Goal: Check status: Check status

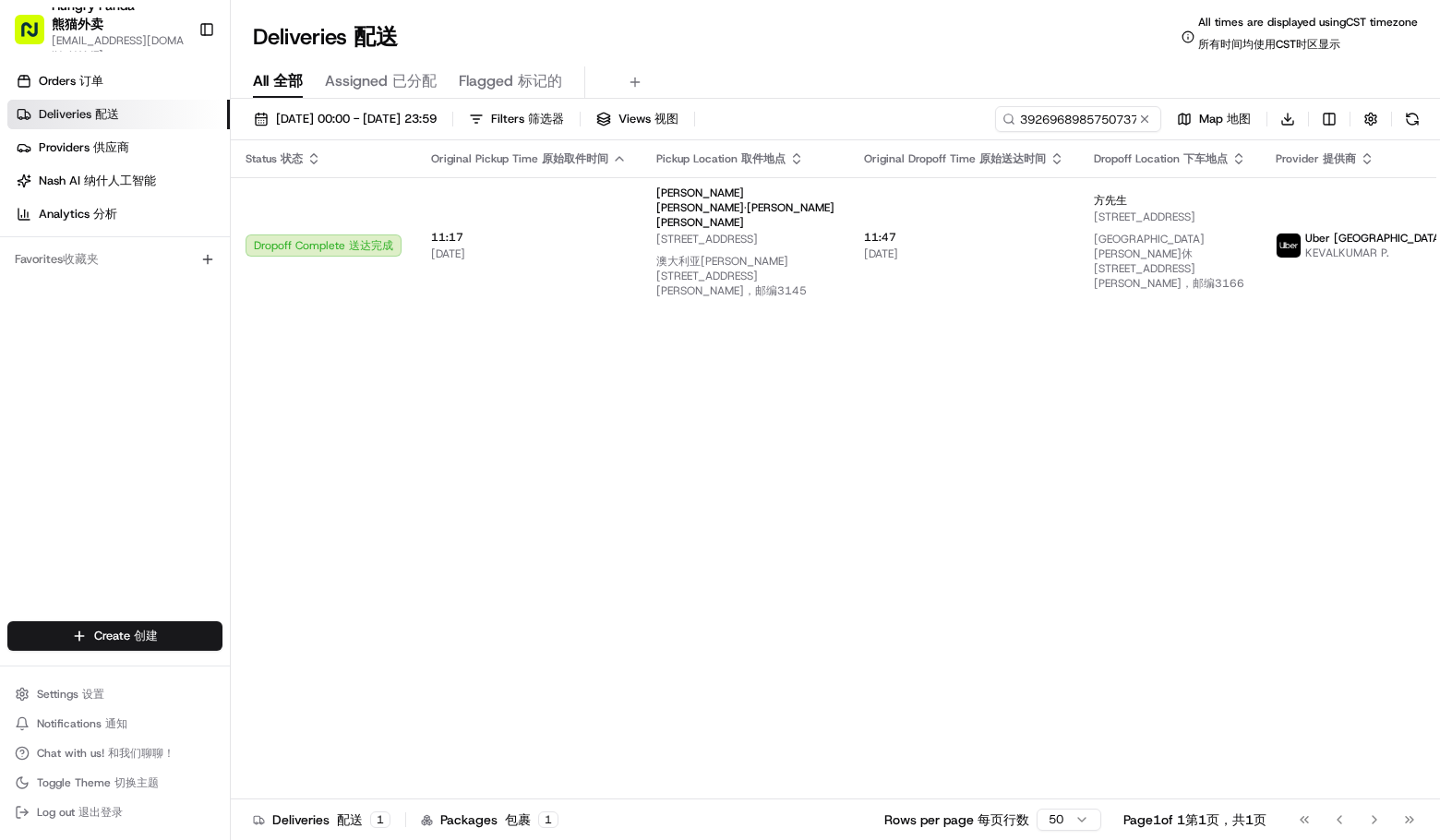
type input "392696898575073705715"
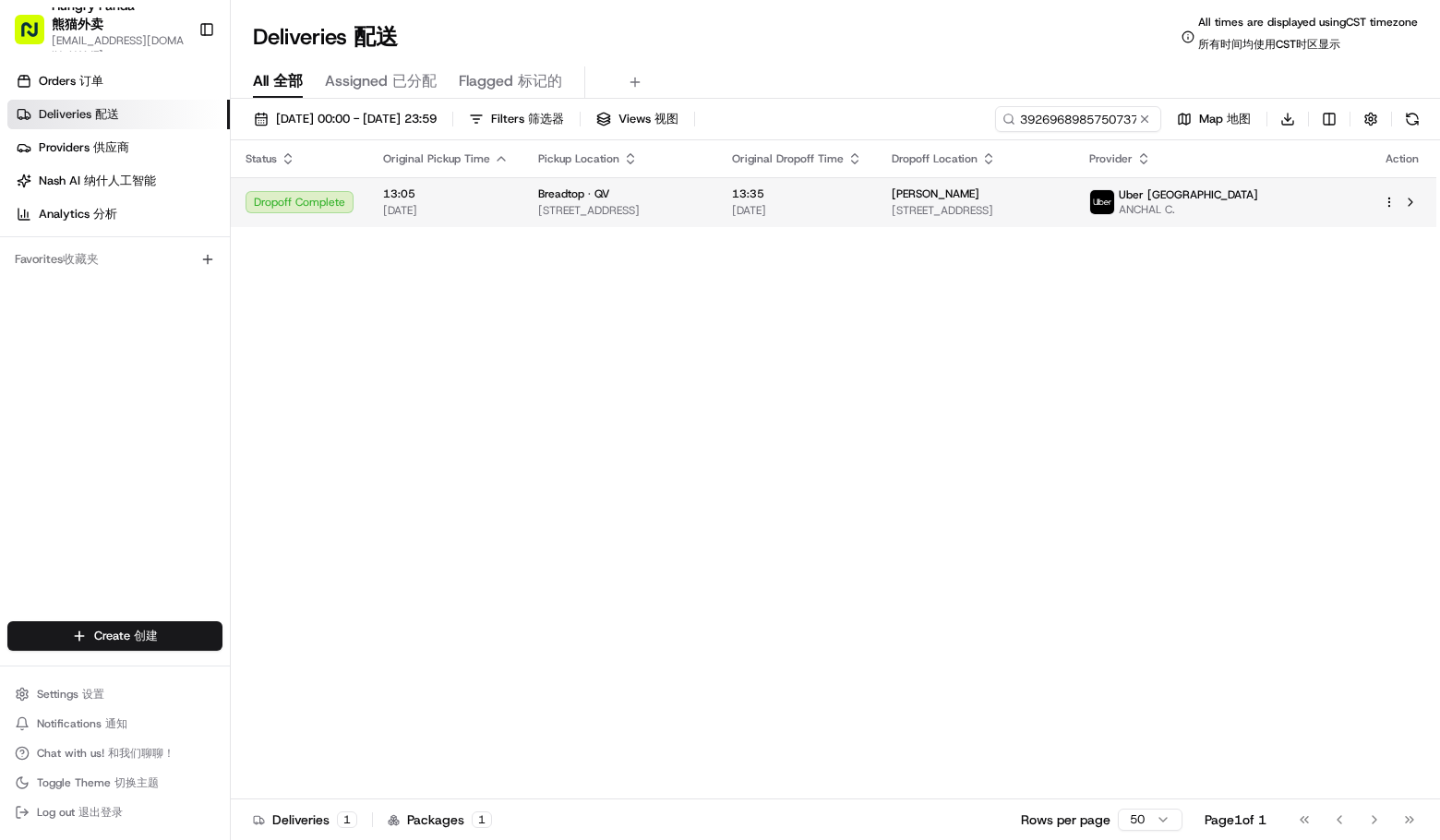
click at [1258, 203] on span "ANCHAL C." at bounding box center [1189, 210] width 139 height 15
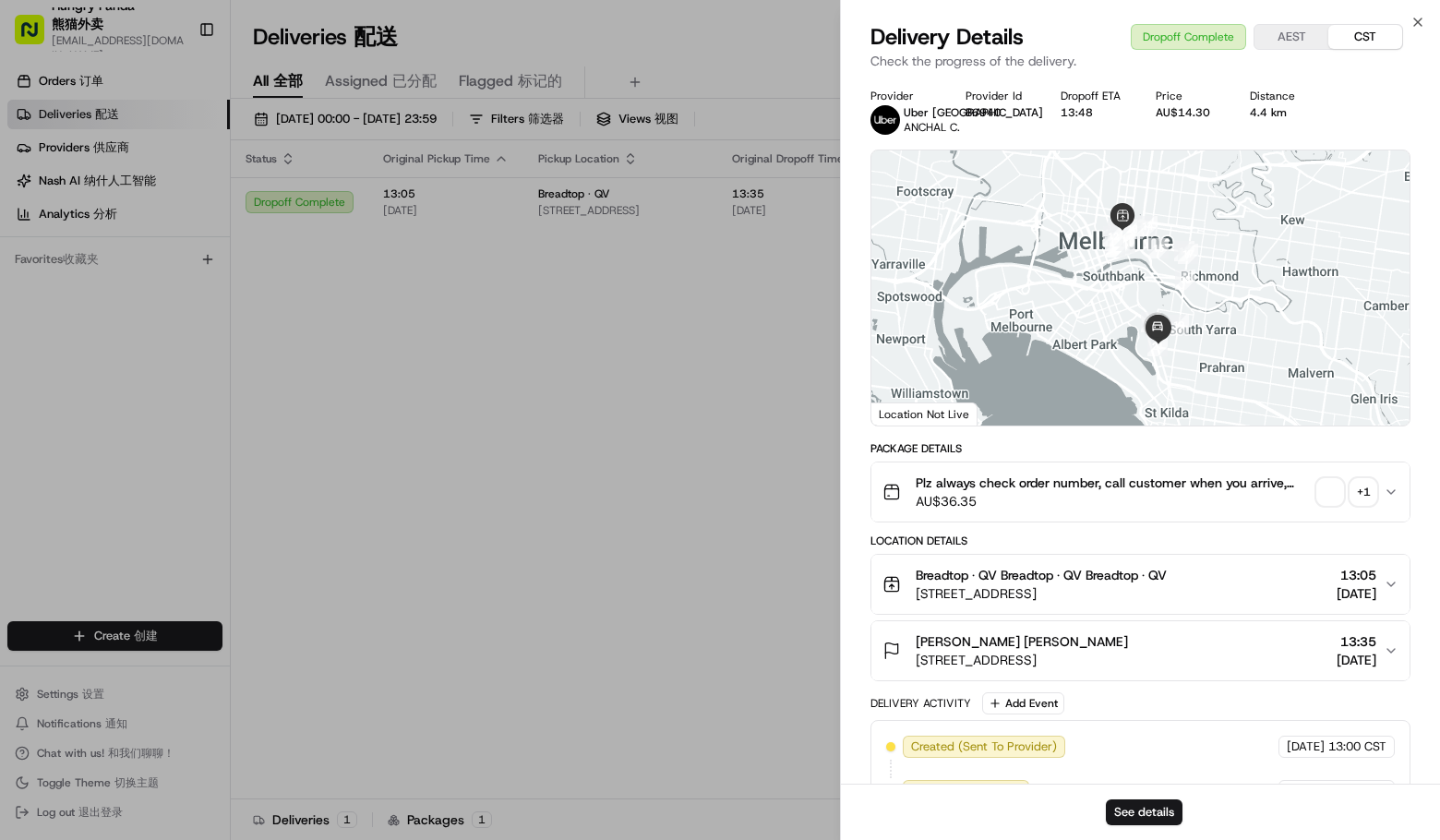
click at [1357, 485] on div "+ 1" at bounding box center [1363, 491] width 25 height 25
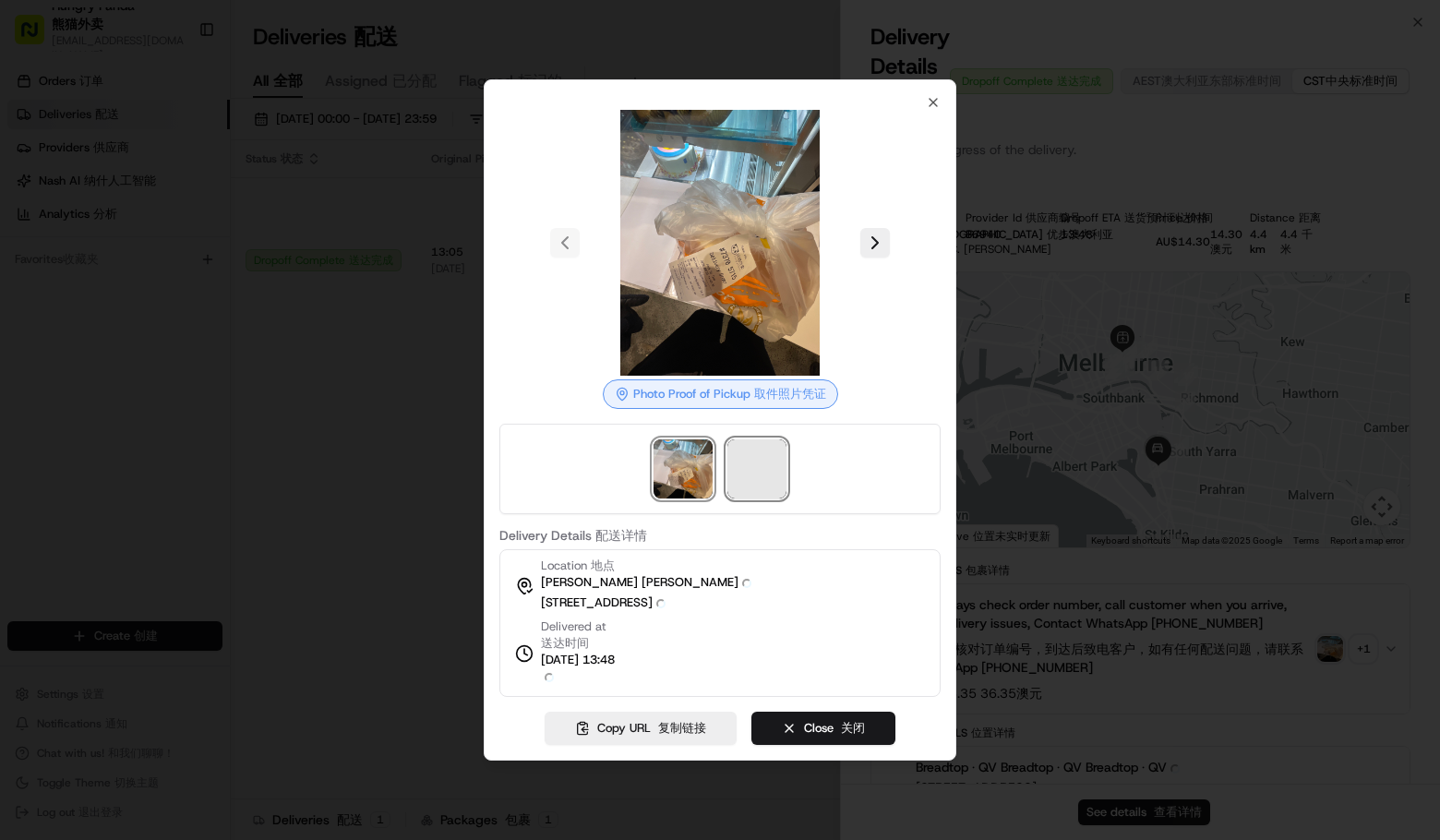
click at [752, 468] on span at bounding box center [757, 468] width 59 height 59
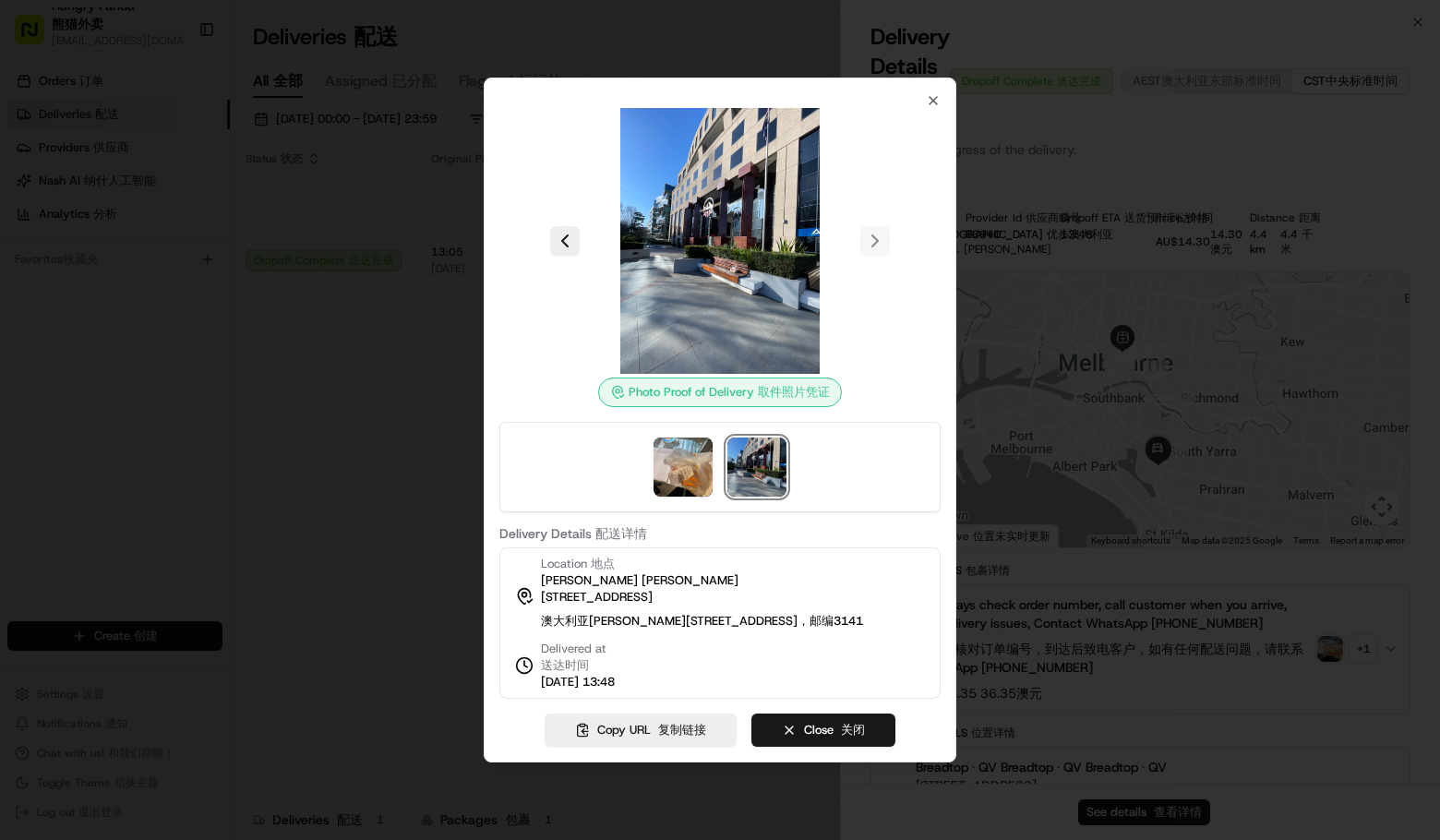
drag, startPoint x: 924, startPoint y: 94, endPoint x: 932, endPoint y: 88, distance: 10.0
click at [925, 94] on div "Photo Proof of Delivery Photo Proof of Pickup 取件照片凭证 Delivery Details Delivery …" at bounding box center [720, 396] width 441 height 606
click at [932, 93] on icon "button" at bounding box center [934, 101] width 15 height 15
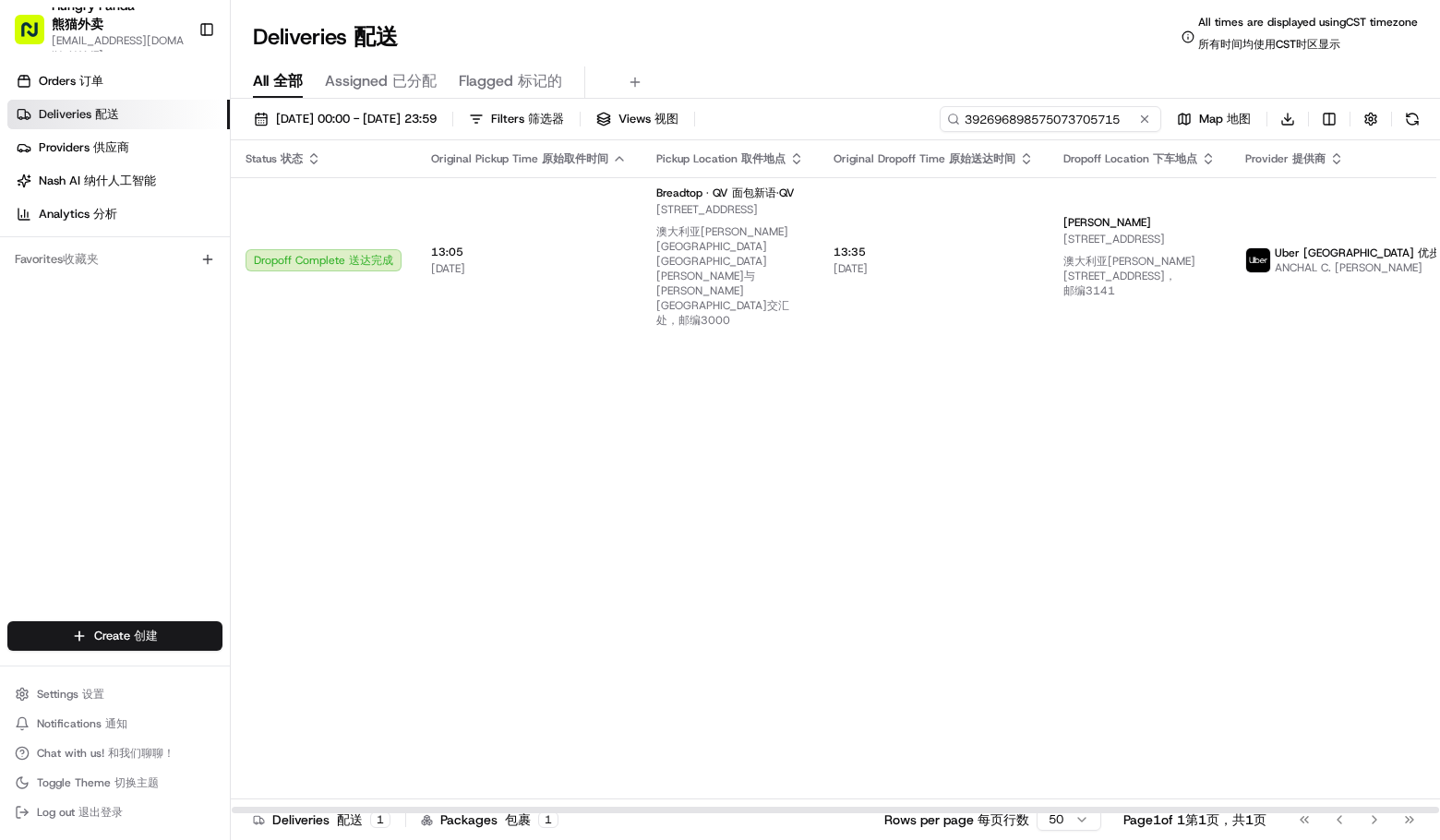
click at [1089, 113] on input "392696898575073705715" at bounding box center [1051, 119] width 222 height 25
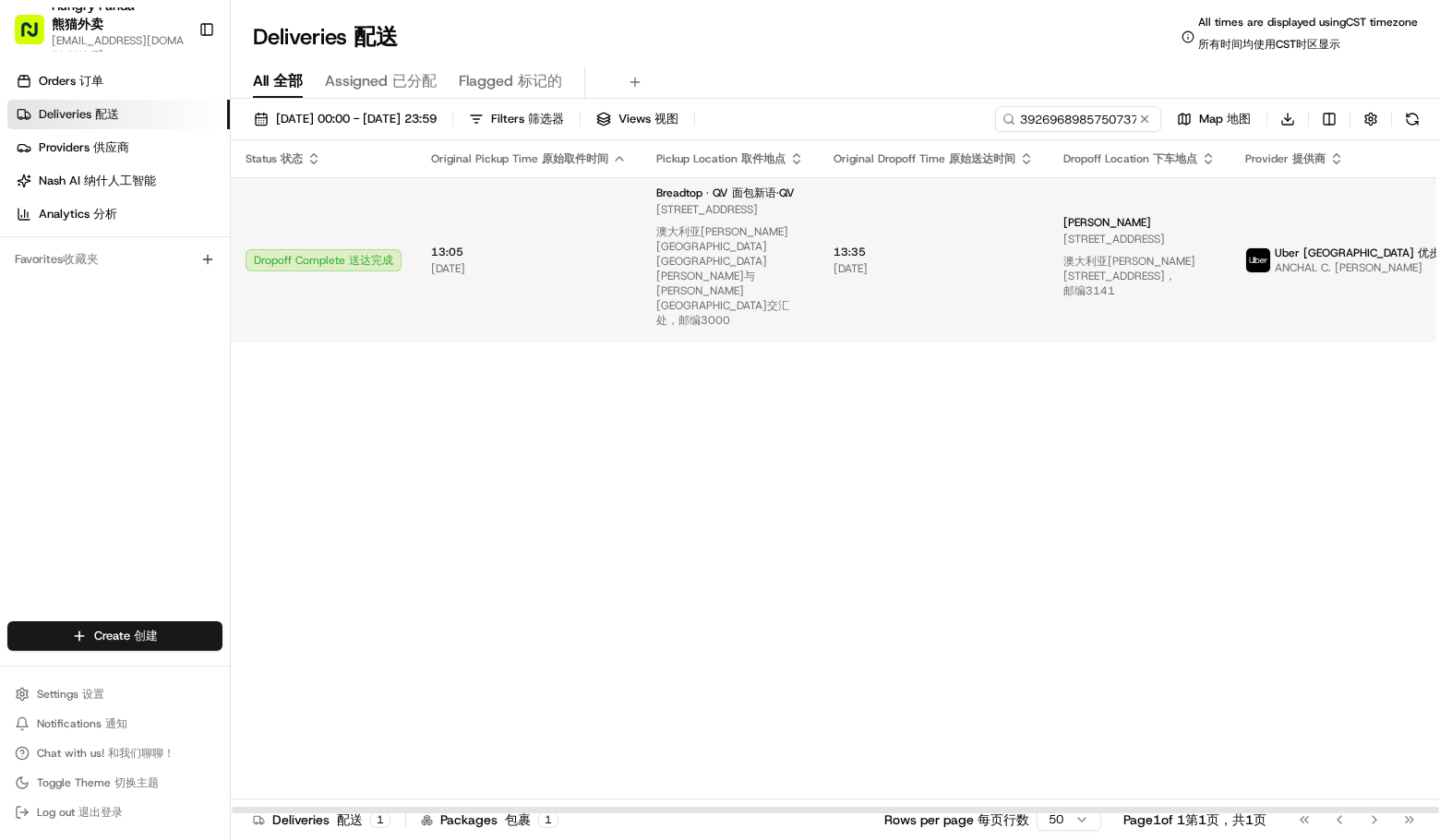
drag, startPoint x: 1208, startPoint y: 450, endPoint x: 1163, endPoint y: 256, distance: 199.2
click at [1208, 450] on div "Status Status 状态 Original Pickup Time Original Pickup Time 原始取件时间 Pickup Locati…" at bounding box center [907, 477] width 1353 height 674
